Goal: Find specific page/section: Find specific page/section

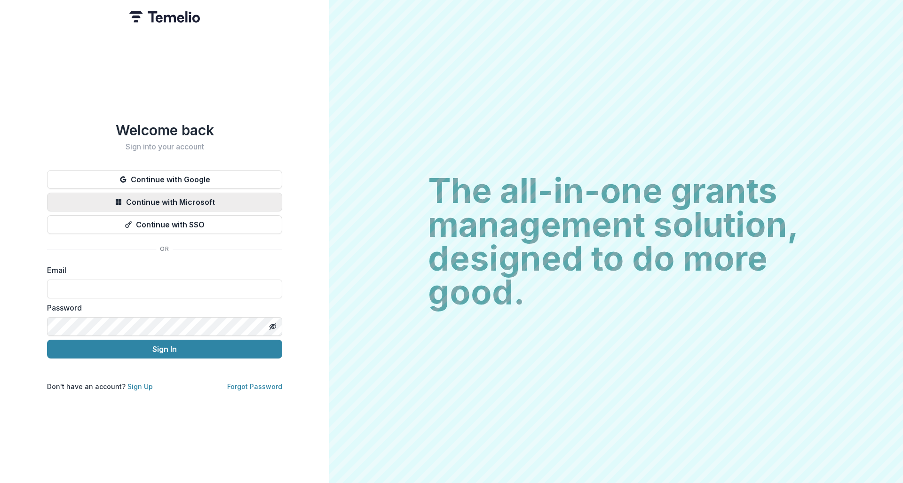
click at [197, 198] on button "Continue with Microsoft" at bounding box center [164, 202] width 235 height 19
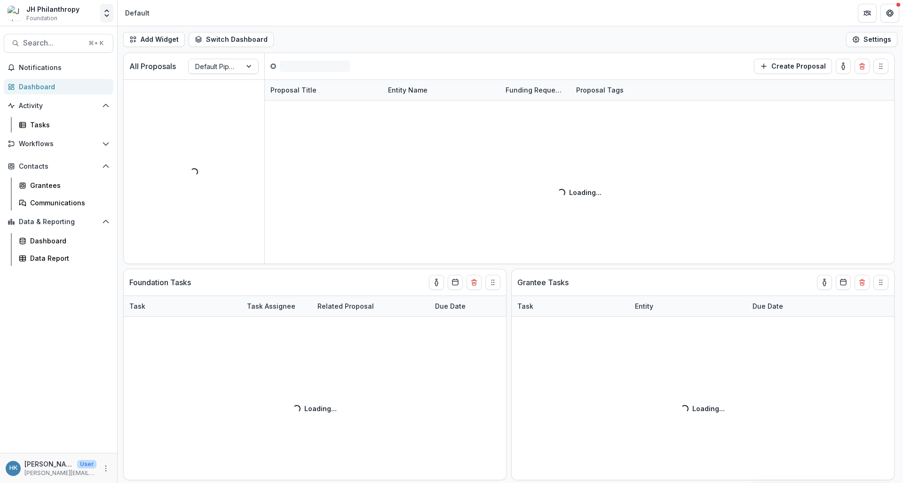
click at [109, 14] on icon "Open entity switcher" at bounding box center [106, 12] width 9 height 9
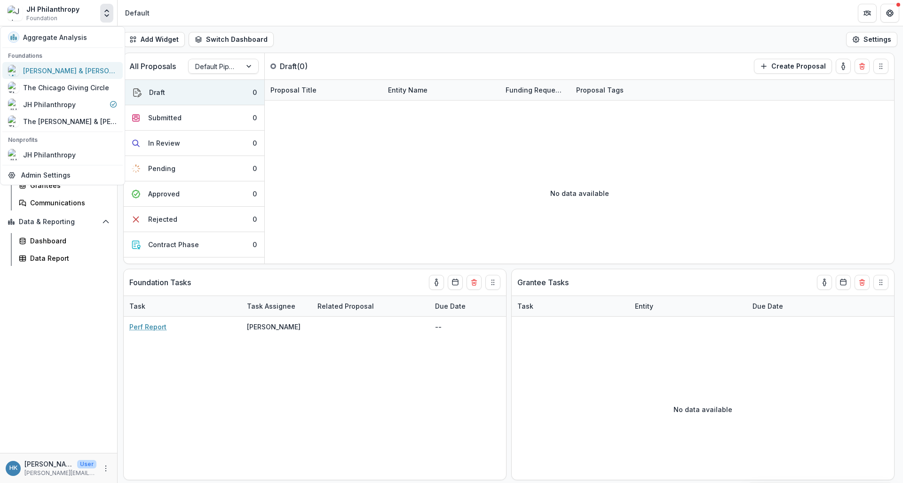
click at [83, 68] on div "[PERSON_NAME] & [PERSON_NAME] Charitable Fund" at bounding box center [70, 71] width 94 height 10
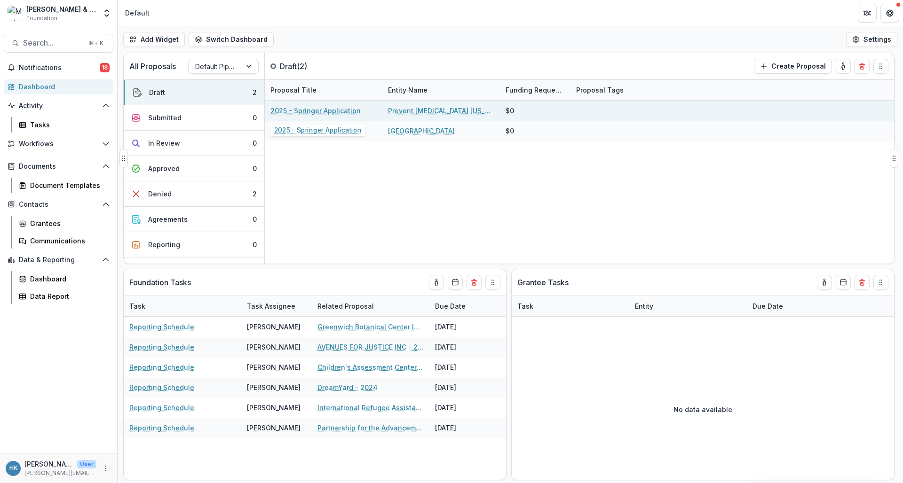
click at [345, 112] on link "2025 - Springer Application" at bounding box center [315, 111] width 90 height 10
